Goal: Information Seeking & Learning: Learn about a topic

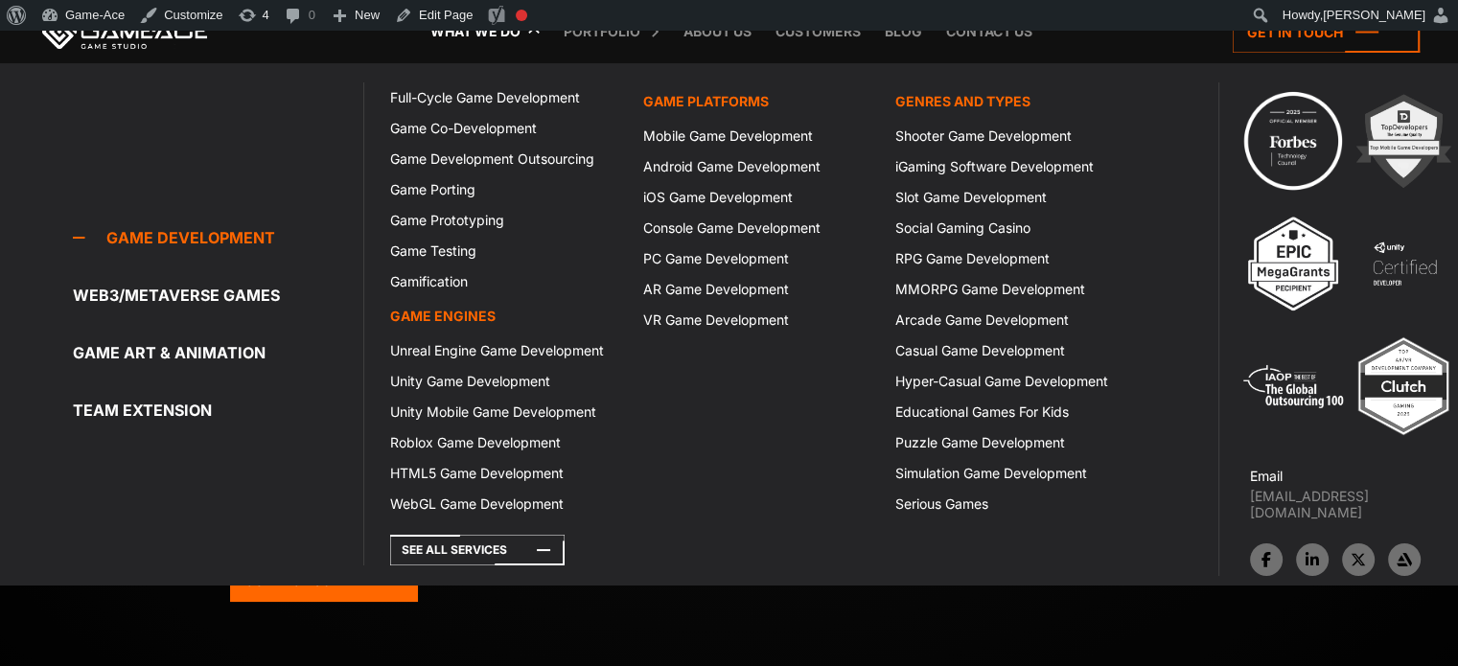
drag, startPoint x: 0, startPoint y: 0, endPoint x: 462, endPoint y: 37, distance: 463.6
click at [462, 37] on link "What we do" at bounding box center [475, 31] width 109 height 63
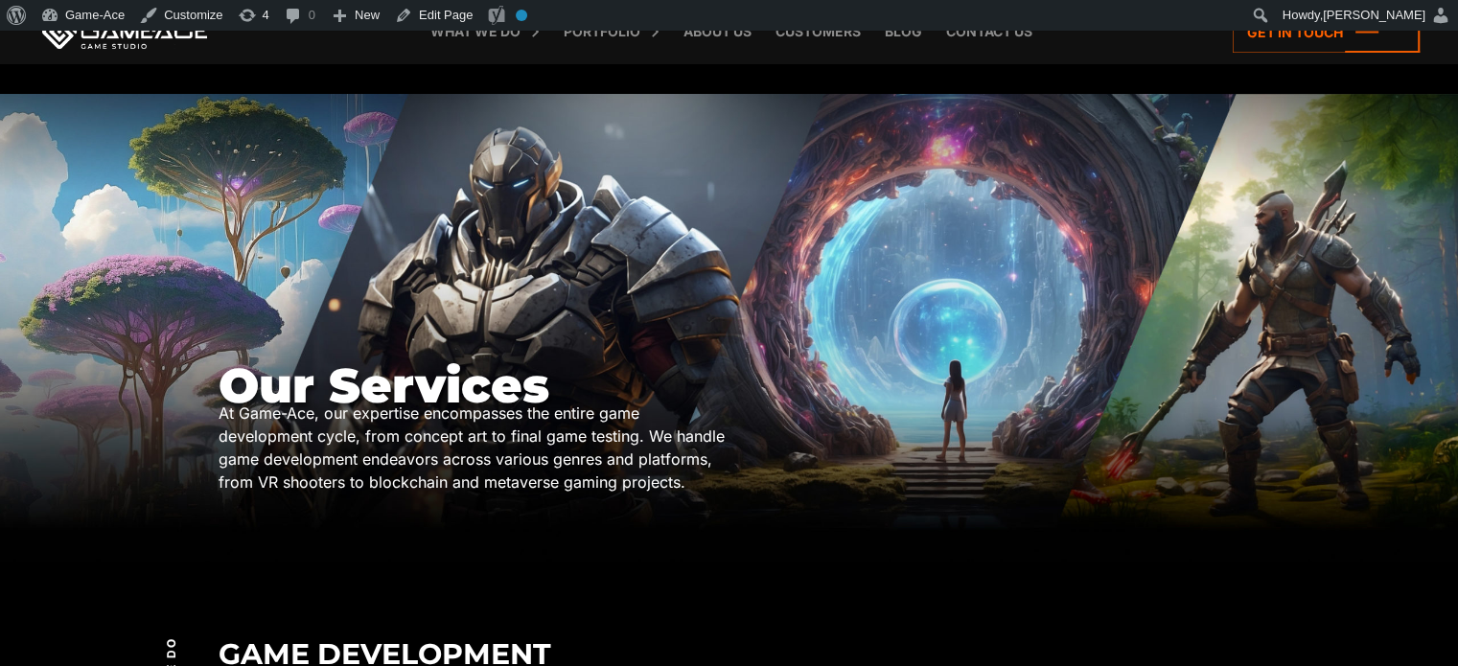
click at [1319, 207] on div "Our Services At Game-Ace, our expertise encompasses the entire game development…" at bounding box center [729, 330] width 1458 height 473
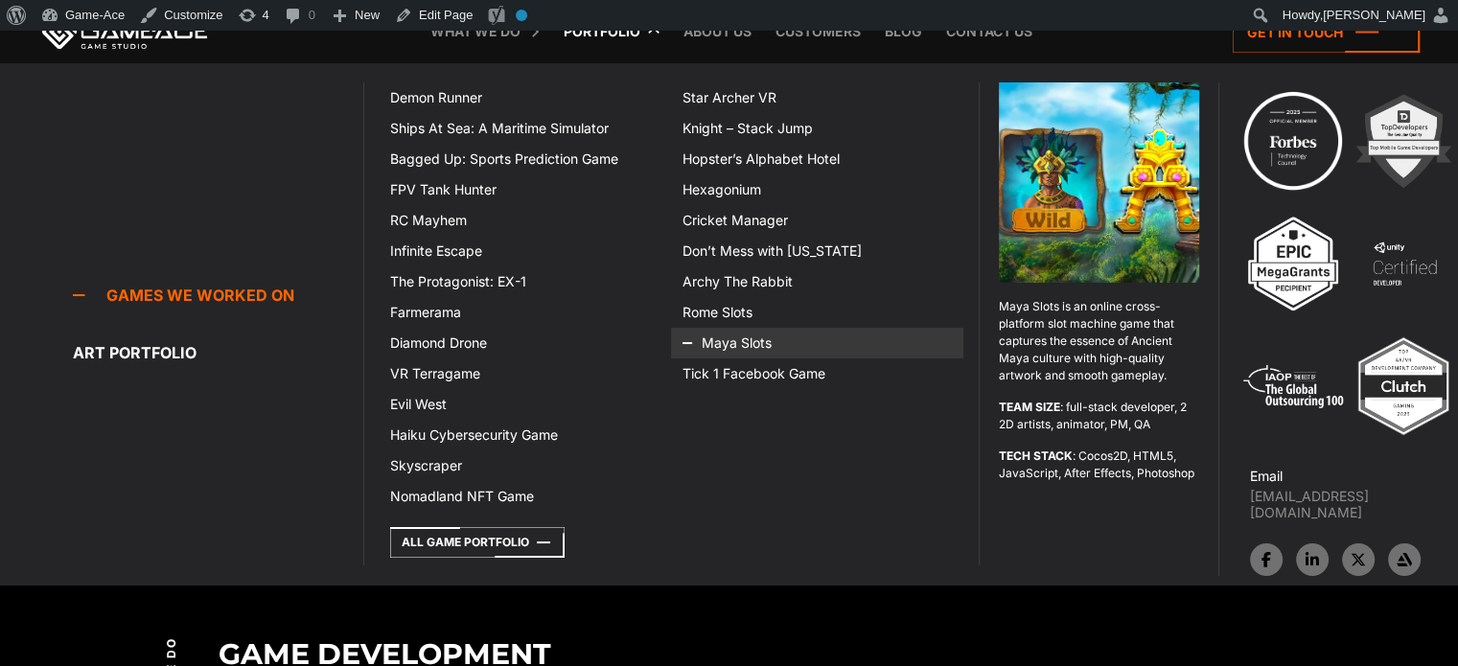
click at [709, 336] on icon at bounding box center [706, 343] width 46 height 31
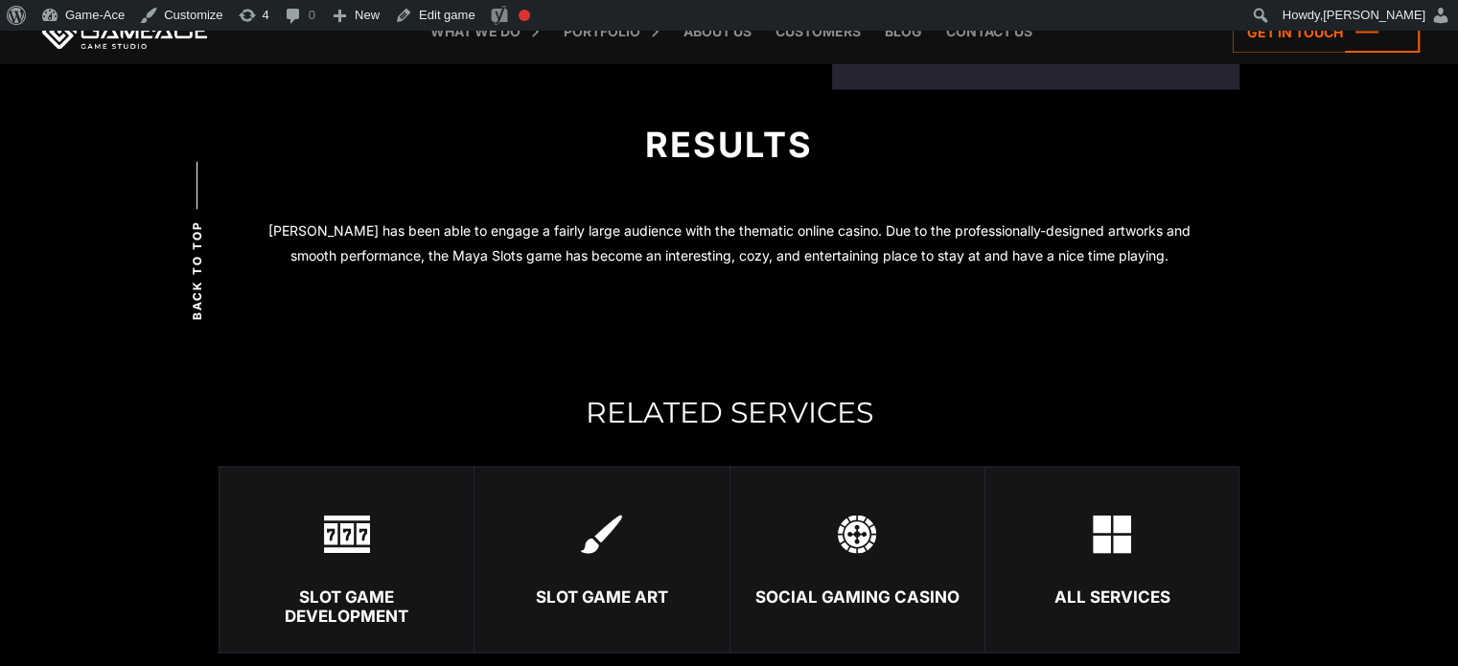
scroll to position [3835, 0]
